Goal: Complete application form: Complete application form

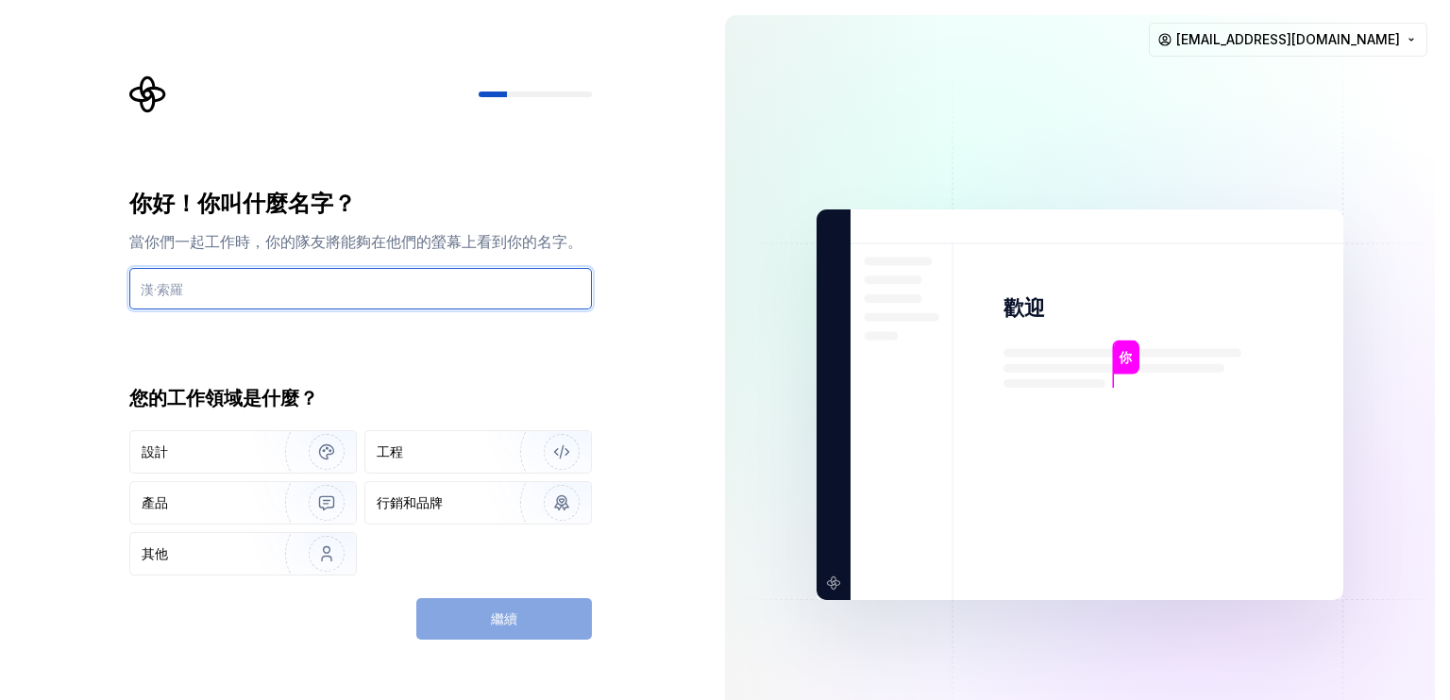
click at [521, 280] on input "text" at bounding box center [360, 289] width 462 height 42
type input "5"
type input "[PERSON_NAME]"
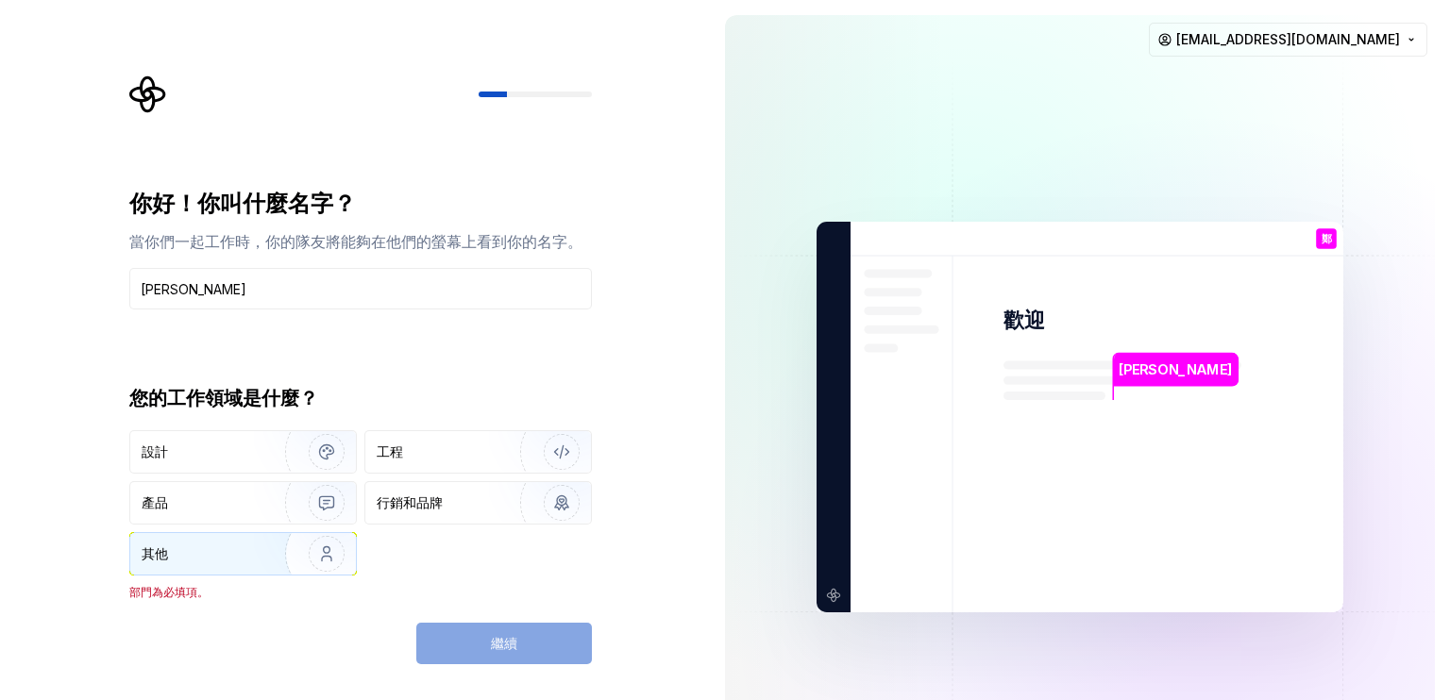
click at [282, 543] on img "button" at bounding box center [314, 554] width 121 height 126
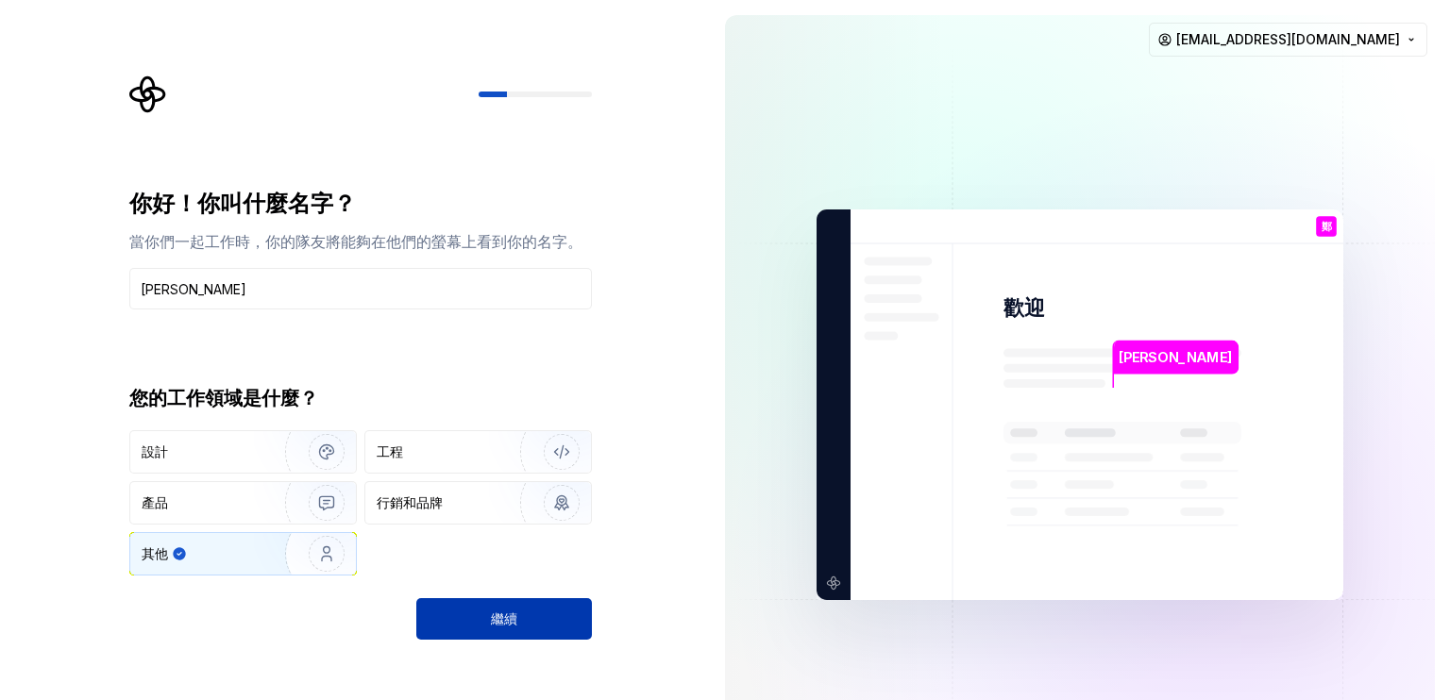
click at [498, 621] on font "繼續" at bounding box center [504, 619] width 26 height 16
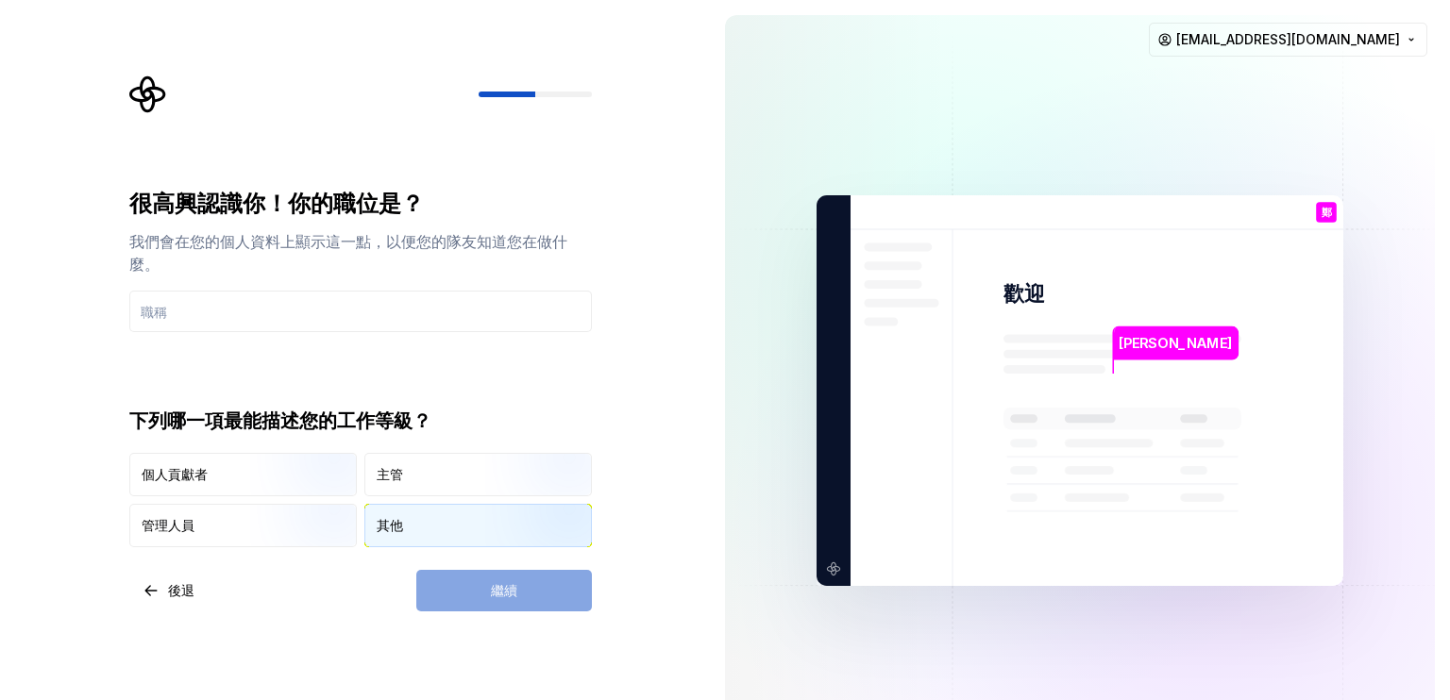
click at [416, 511] on div "其他" at bounding box center [478, 526] width 226 height 42
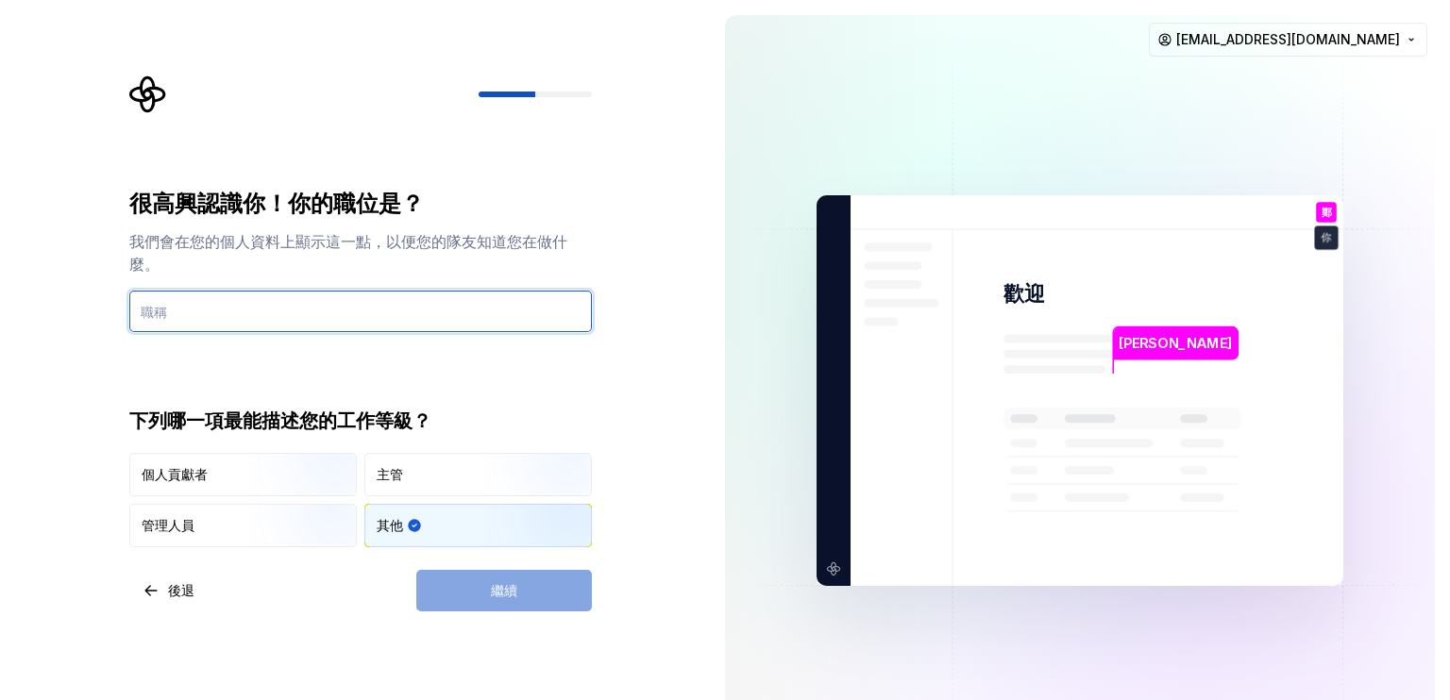
click at [379, 309] on input "text" at bounding box center [360, 312] width 462 height 42
type input "人類"
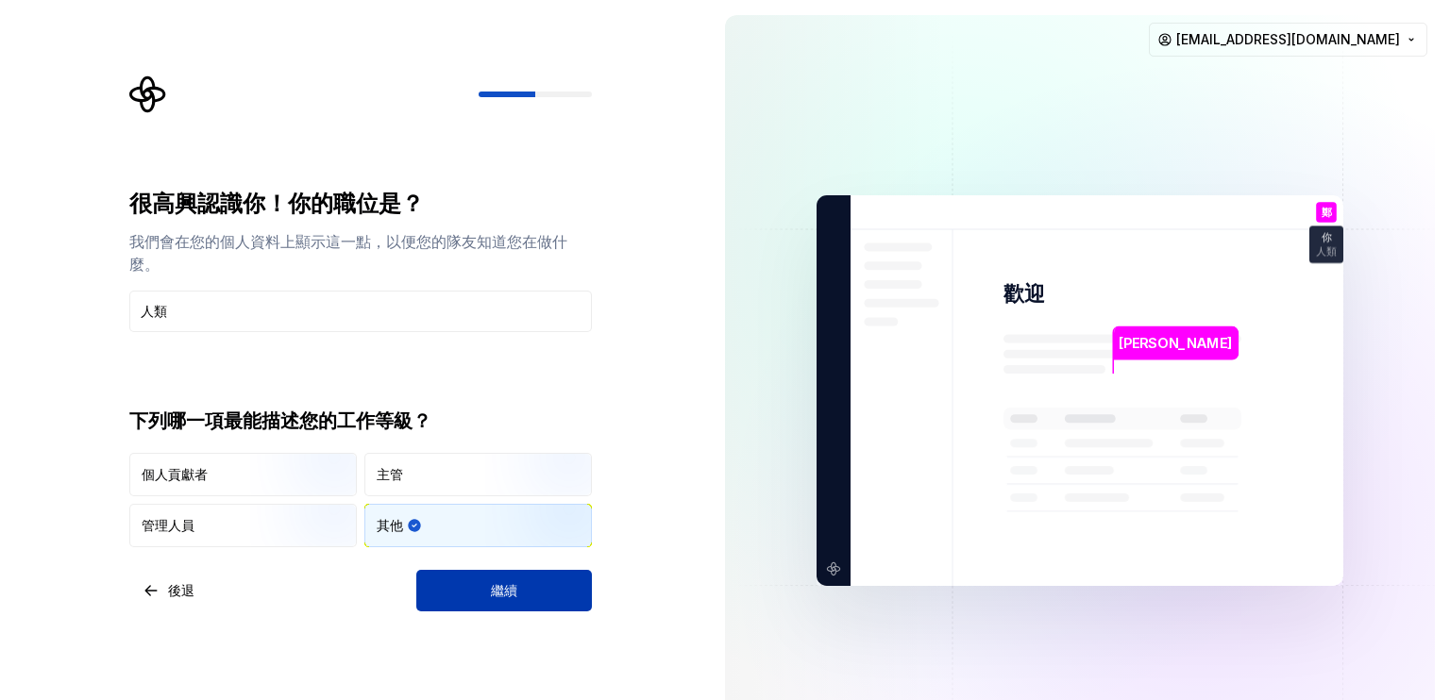
click at [581, 602] on button "繼續" at bounding box center [504, 591] width 176 height 42
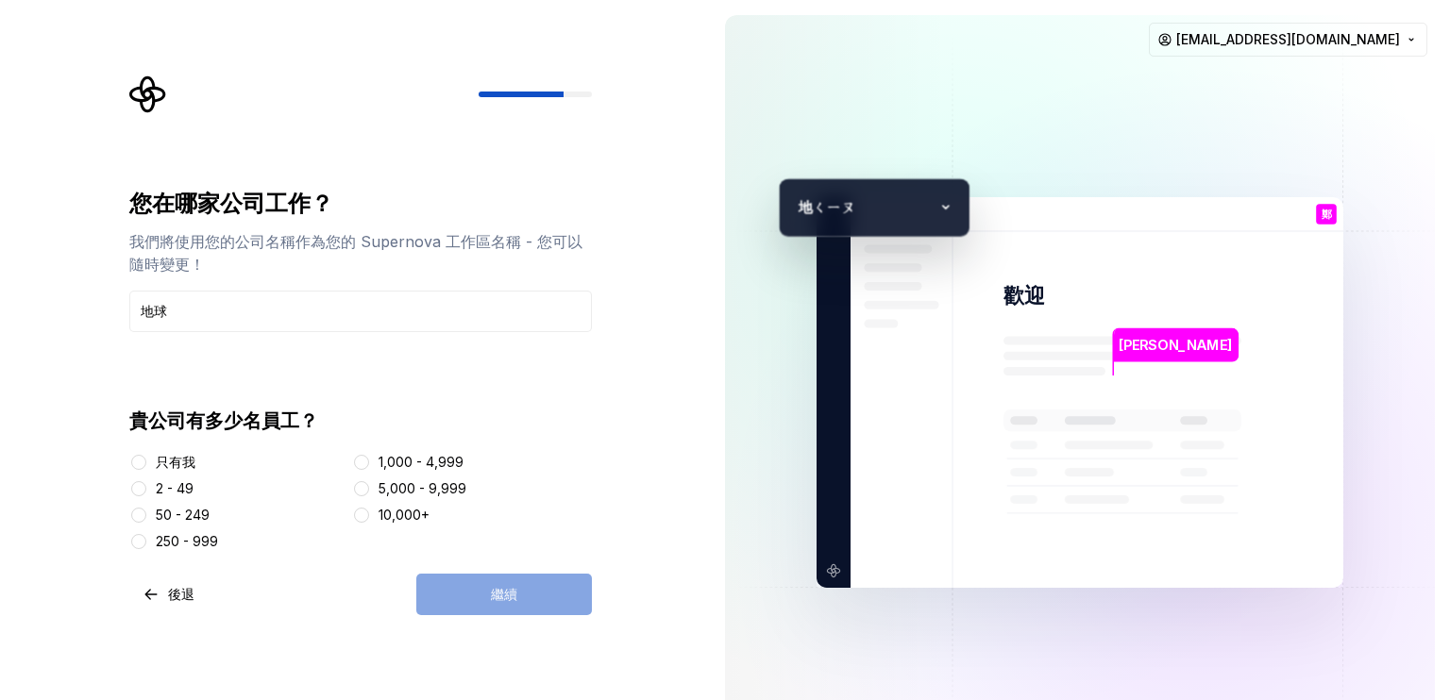
click at [501, 421] on div "貴公司有多少名員工？" at bounding box center [360, 421] width 462 height 26
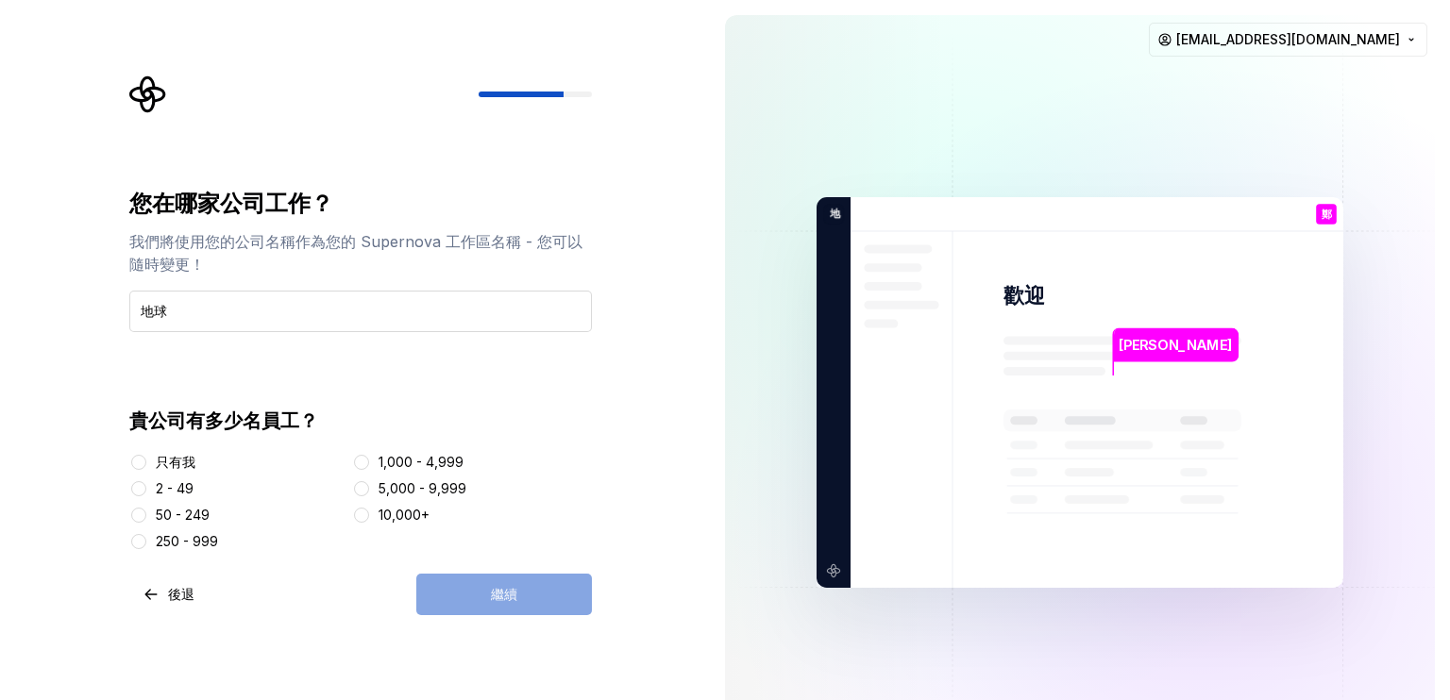
click at [311, 319] on input "地球" at bounding box center [360, 312] width 462 height 42
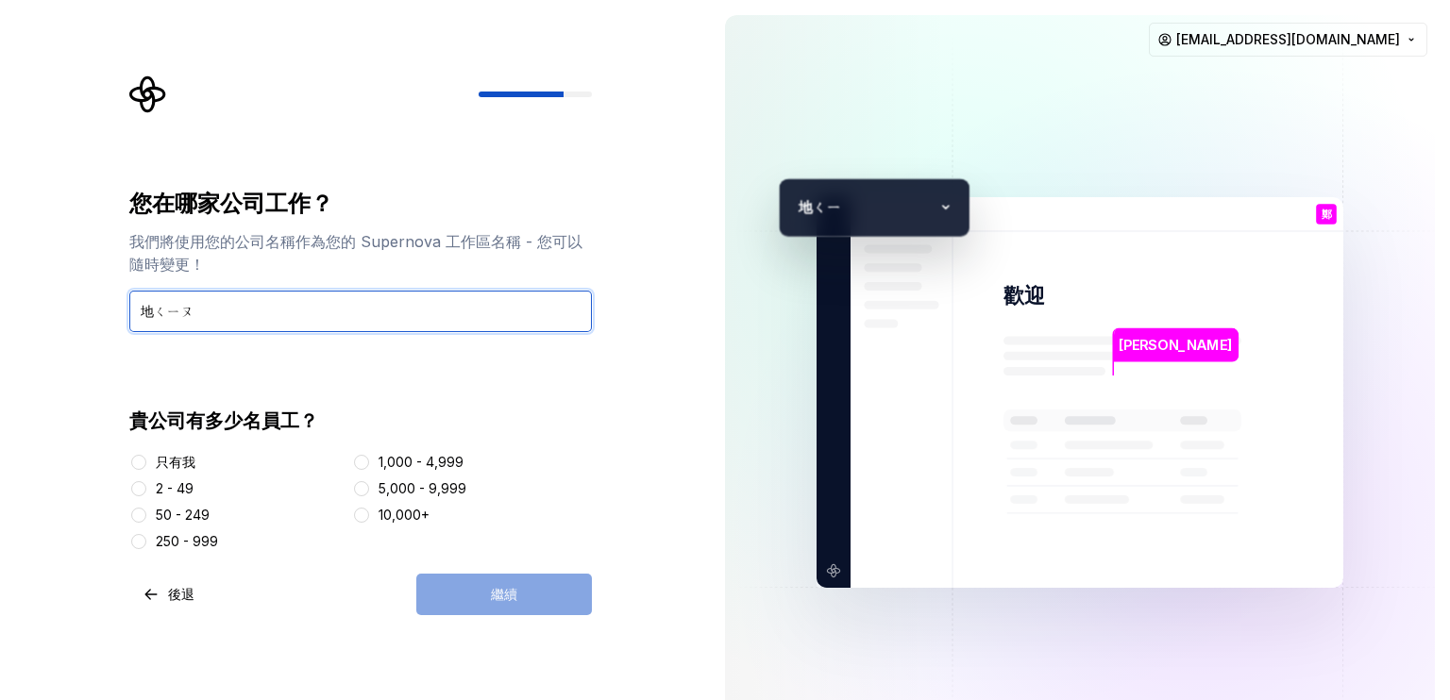
type input "地球"
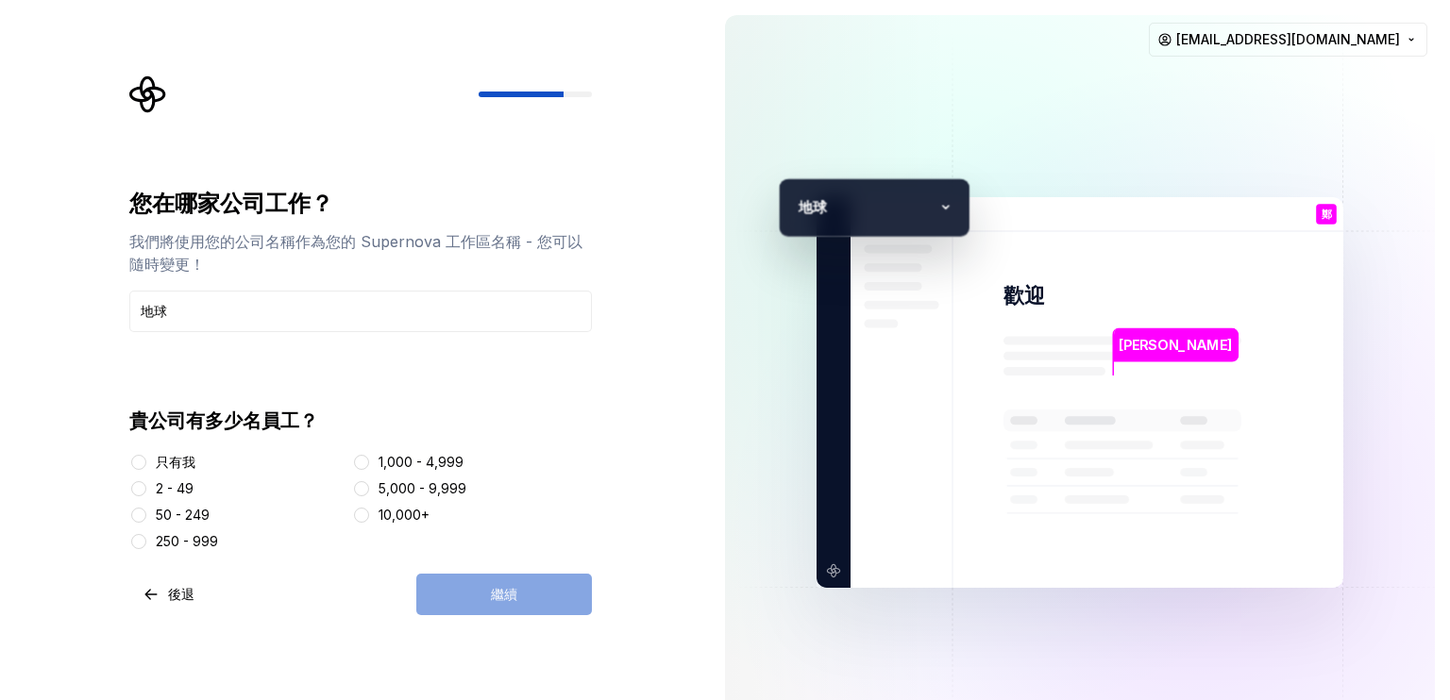
click at [398, 404] on div "您在哪家公司工作？ 我們將使用您的公司名稱作為您的 Supernova 工作區名稱 - 您可以隨時變更！ 地球 貴公司有多少名員工？ 只有我 2 - 49 5…" at bounding box center [360, 370] width 462 height 362
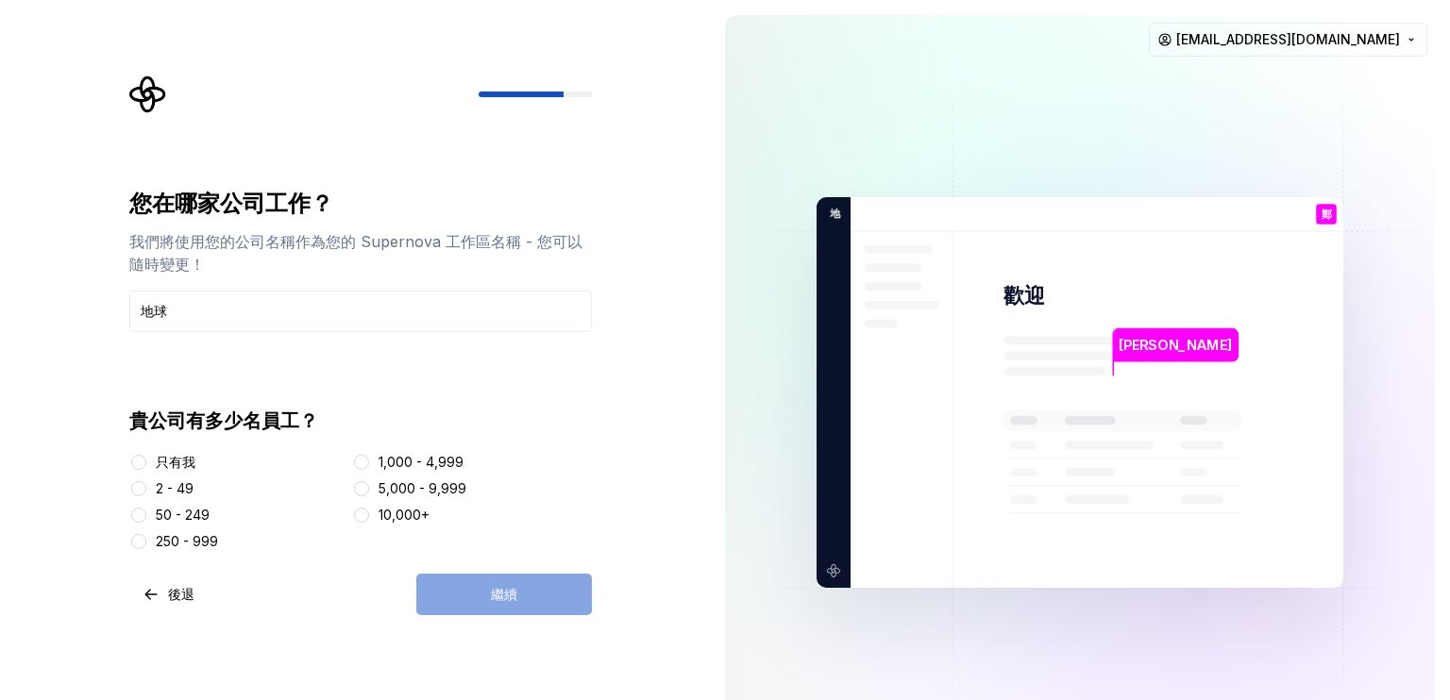
click at [173, 453] on div "只有我" at bounding box center [176, 462] width 40 height 19
click at [146, 455] on button "只有我" at bounding box center [138, 462] width 15 height 15
click at [453, 591] on button "繼續" at bounding box center [504, 595] width 176 height 42
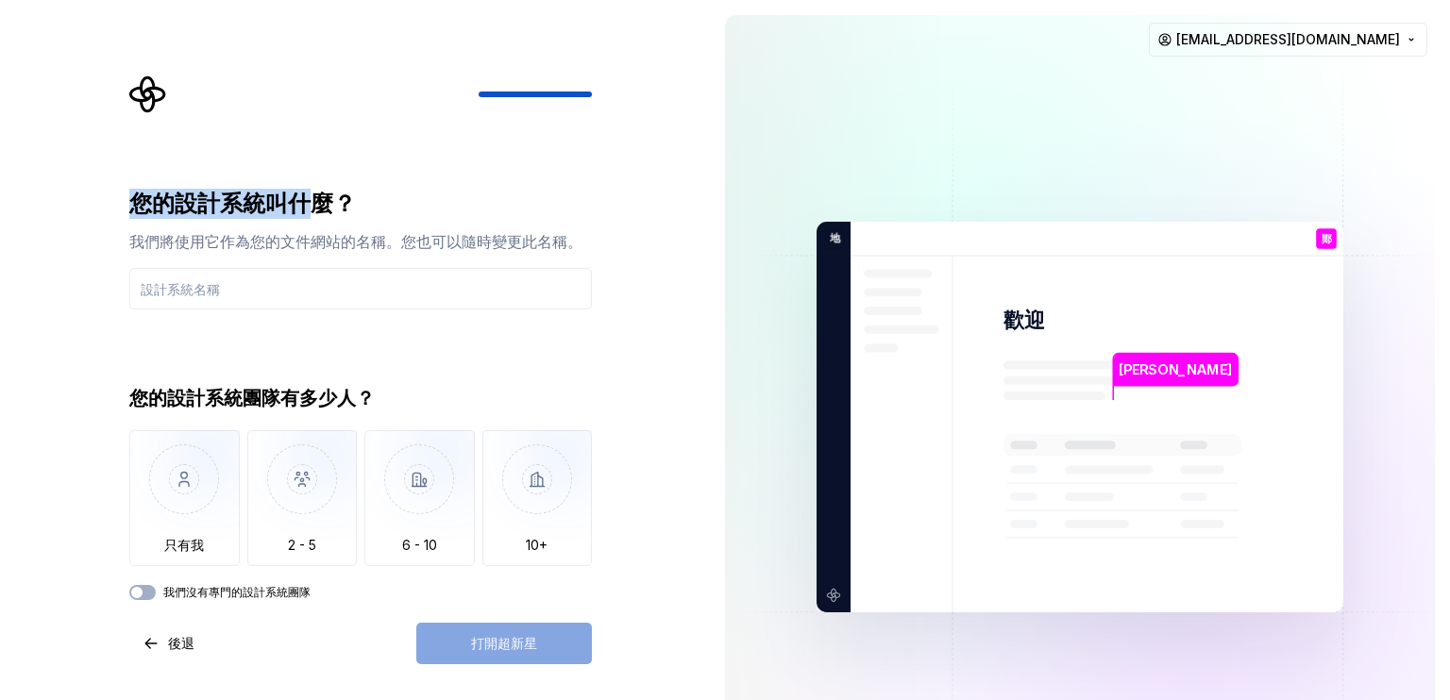
drag, startPoint x: 121, startPoint y: 199, endPoint x: 307, endPoint y: 197, distance: 185.9
click at [307, 197] on div "您的設計系統叫什麼？ 我們將使用它作為您的文件網站的名稱。您也可以隨時變更此名稱。 您的設計系統團隊有多少人？ 只有我 2 - 5 6 - 10 10+ 我們…" at bounding box center [366, 370] width 496 height 589
click at [411, 231] on div "我們將使用它作為您的文件網站的名稱。您也可以隨時變更此名稱。" at bounding box center [360, 241] width 462 height 23
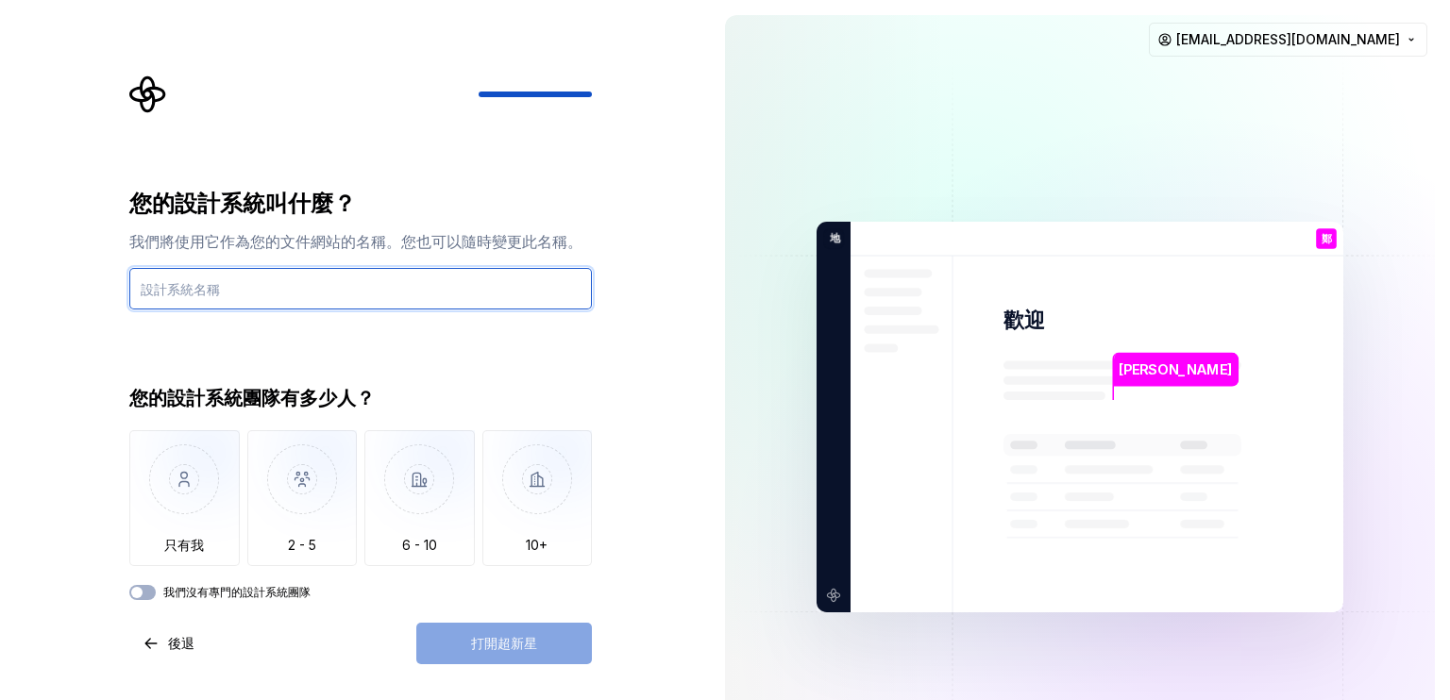
click at [424, 283] on input "text" at bounding box center [360, 289] width 462 height 42
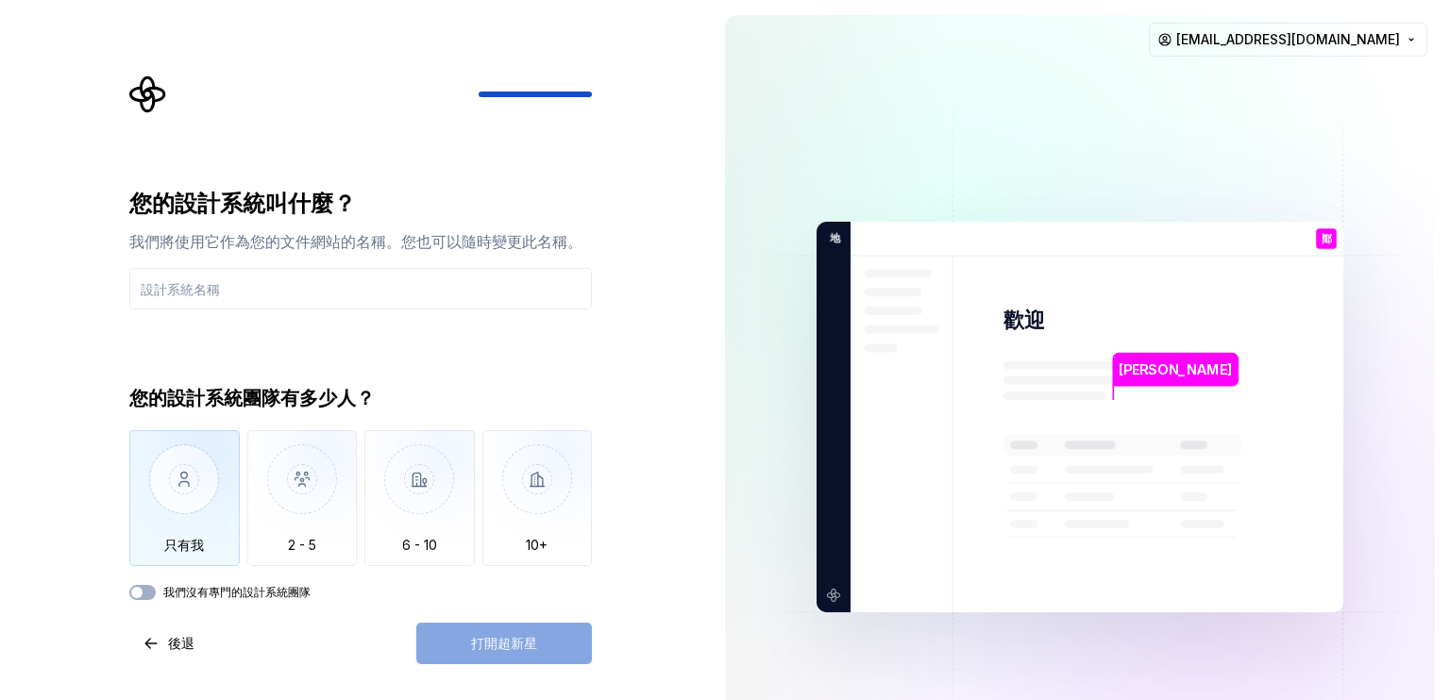
click at [195, 456] on img "button" at bounding box center [184, 493] width 110 height 126
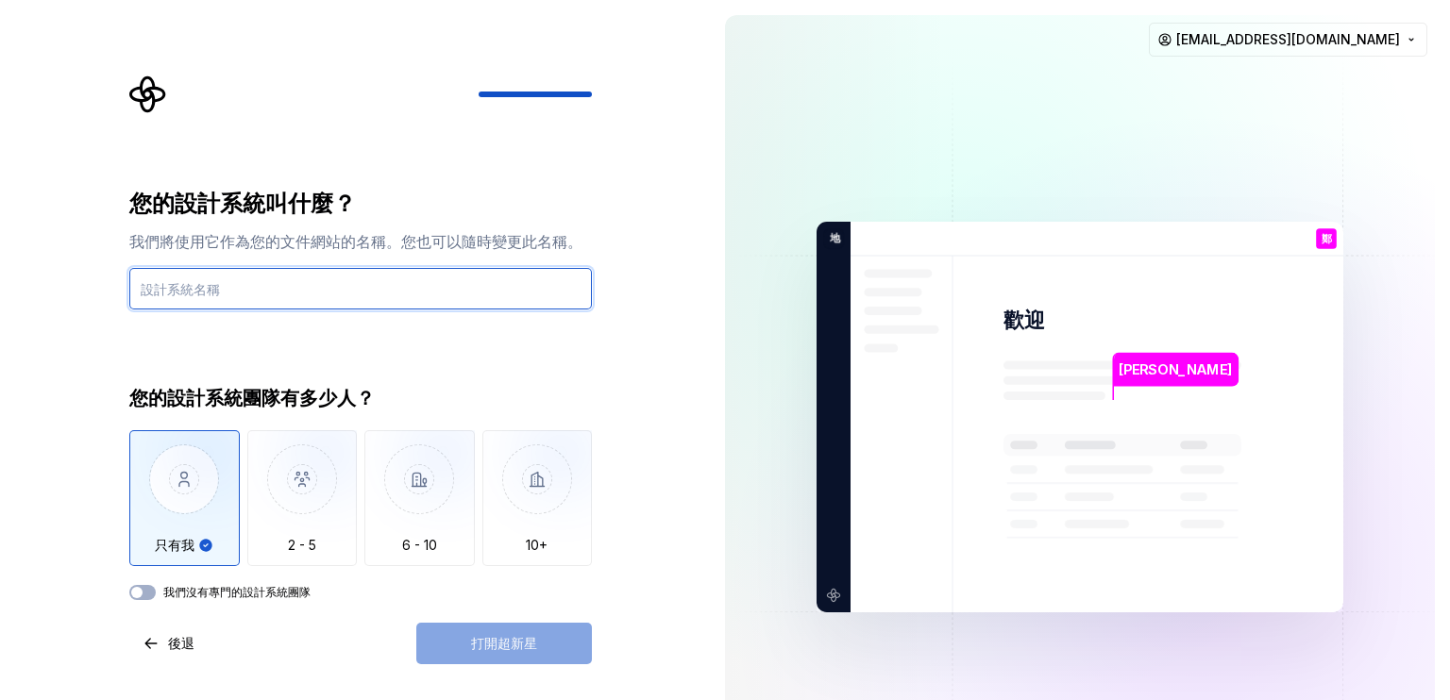
click at [235, 285] on input "text" at bounding box center [360, 289] width 462 height 42
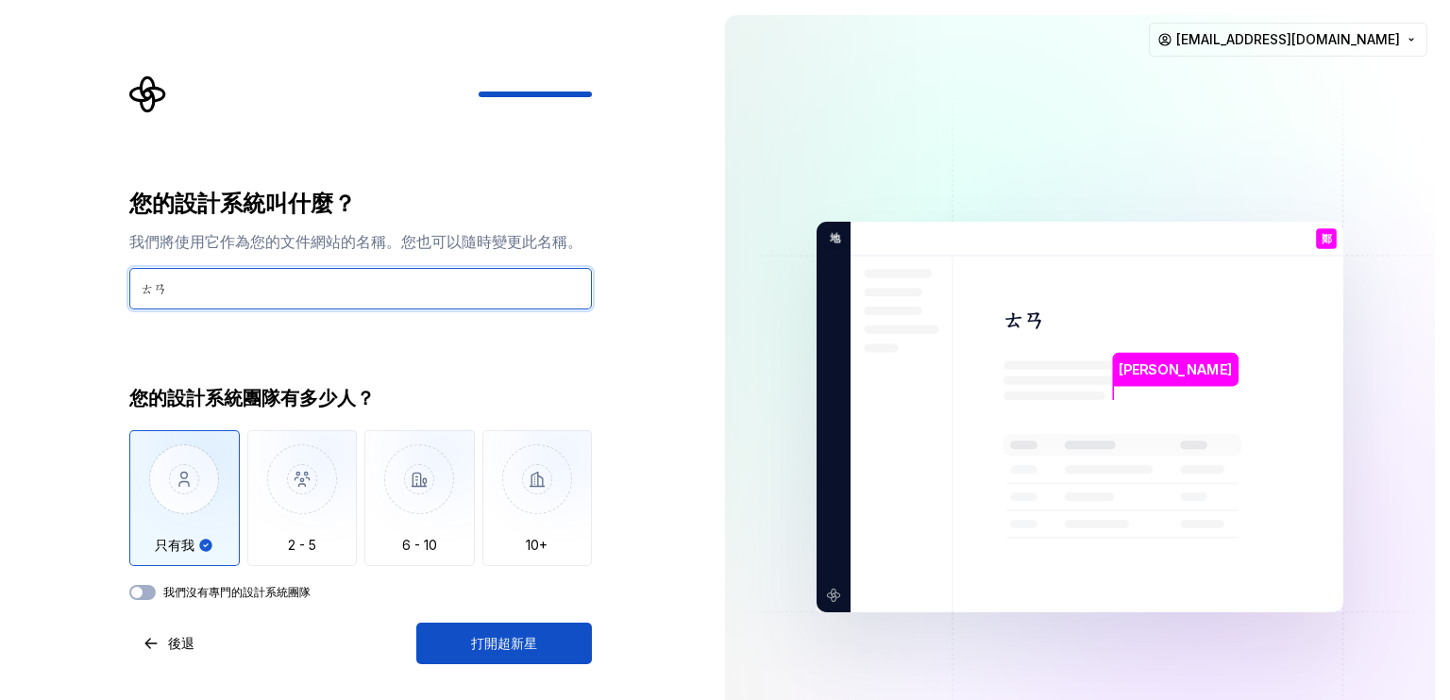
type input "探"
type input "蛋白質生命體"
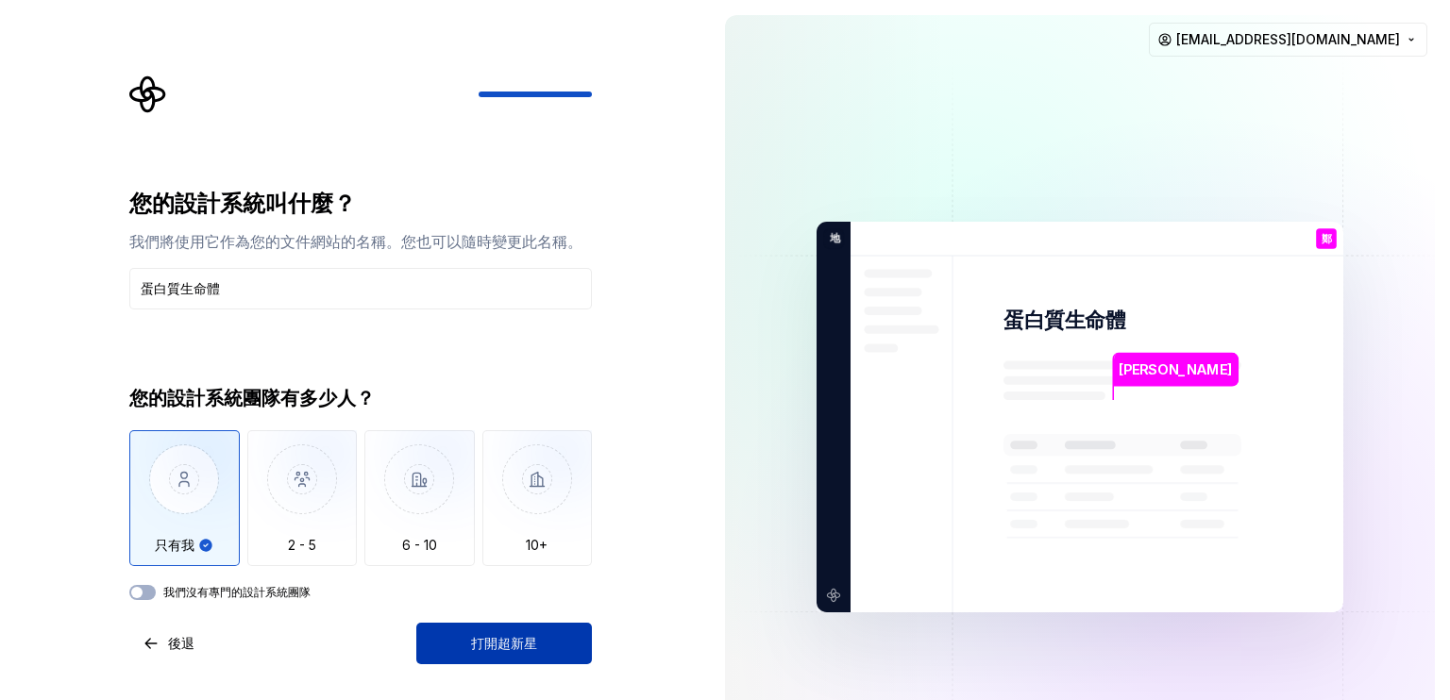
click at [483, 629] on button "打開超新星" at bounding box center [504, 644] width 176 height 42
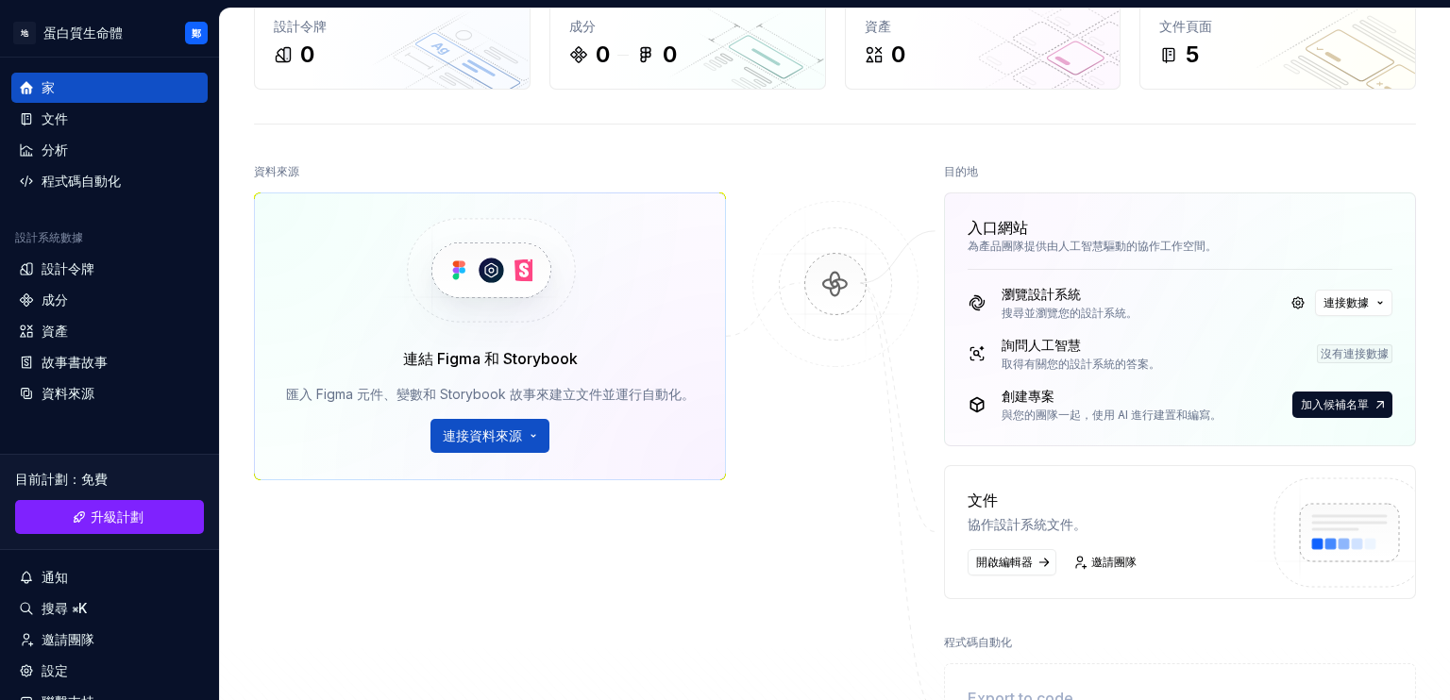
scroll to position [189, 0]
